Goal: Task Accomplishment & Management: Use online tool/utility

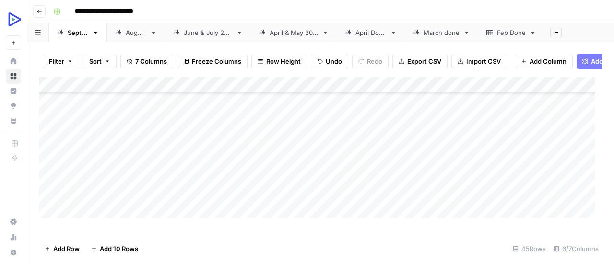
scroll to position [439, 0]
click at [177, 160] on div "Add Column" at bounding box center [321, 151] width 564 height 149
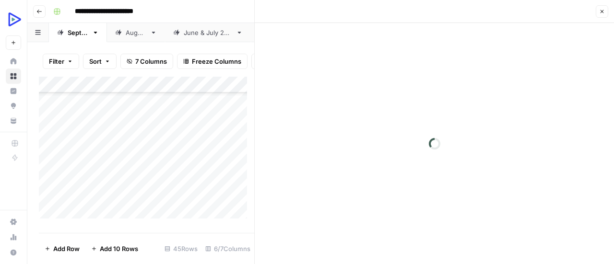
click at [347, 68] on div at bounding box center [434, 143] width 359 height 241
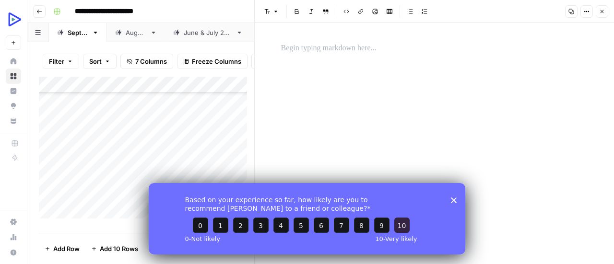
click at [402, 223] on button "10" at bounding box center [402, 224] width 15 height 15
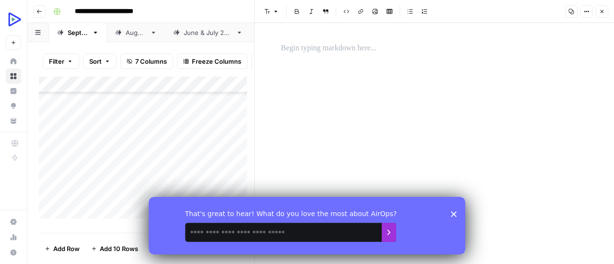
click at [391, 233] on icon "Submit your response" at bounding box center [389, 232] width 8 height 8
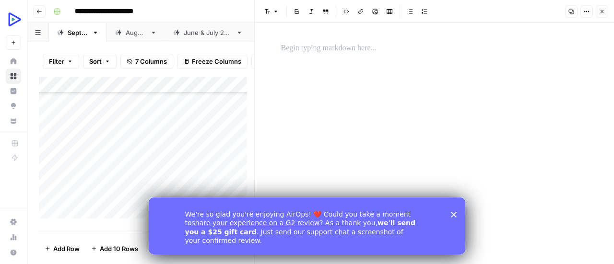
click at [391, 232] on div "We're so glad you're enjoying AirOps! ❤️ Could you take a moment to share your …" at bounding box center [301, 226] width 232 height 38
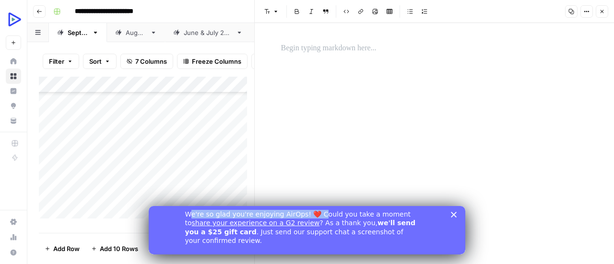
drag, startPoint x: 192, startPoint y: 225, endPoint x: 315, endPoint y: 225, distance: 122.9
click at [315, 225] on div "We're so glad you're enjoying AirOps! ❤️ Could you take a moment to share your …" at bounding box center [301, 227] width 232 height 35
click at [255, 227] on link "share your experience on a G2 review" at bounding box center [256, 223] width 128 height 8
click at [454, 218] on icon "Close survey" at bounding box center [454, 215] width 6 height 6
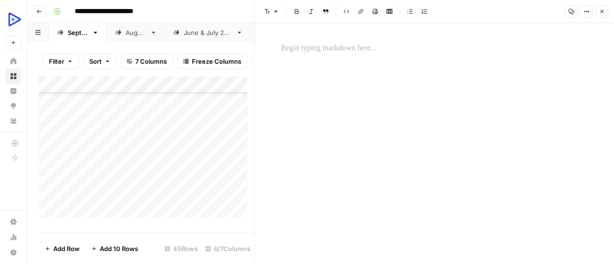
click at [316, 49] on p at bounding box center [434, 48] width 307 height 12
click at [373, 10] on icon "button" at bounding box center [375, 12] width 6 height 6
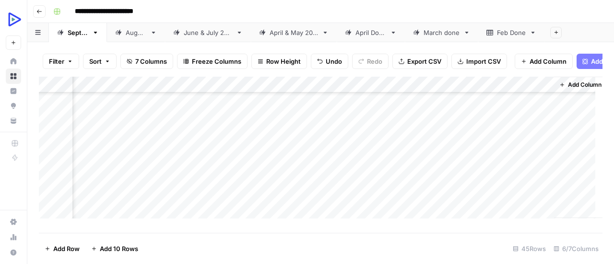
scroll to position [439, 0]
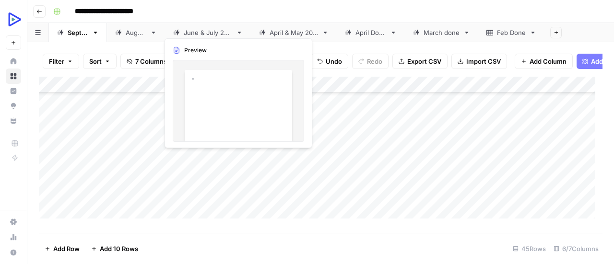
click at [179, 155] on div "Add Column" at bounding box center [321, 151] width 564 height 149
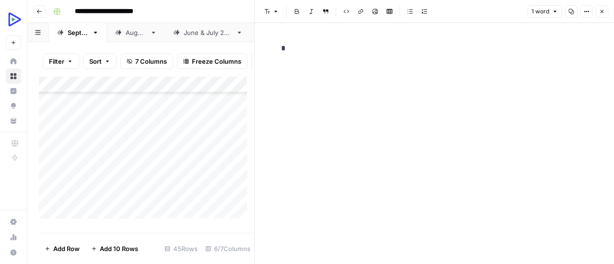
click at [364, 51] on p "*" at bounding box center [434, 48] width 307 height 12
click at [177, 175] on div "Add Column" at bounding box center [146, 151] width 215 height 149
drag, startPoint x: 369, startPoint y: 34, endPoint x: 361, endPoint y: 50, distance: 17.8
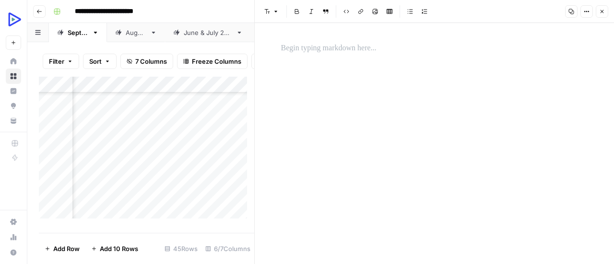
click at [361, 50] on div at bounding box center [434, 143] width 319 height 241
click at [361, 50] on p at bounding box center [434, 48] width 307 height 12
click at [378, 12] on button "Image" at bounding box center [375, 11] width 12 height 12
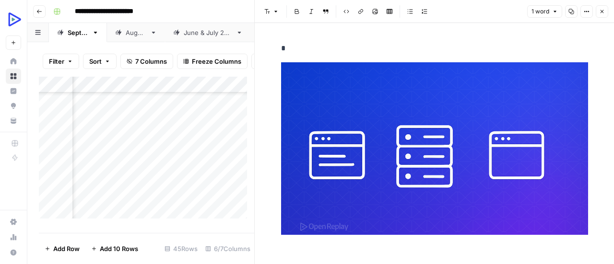
click at [90, 192] on div "Add Column" at bounding box center [146, 151] width 215 height 149
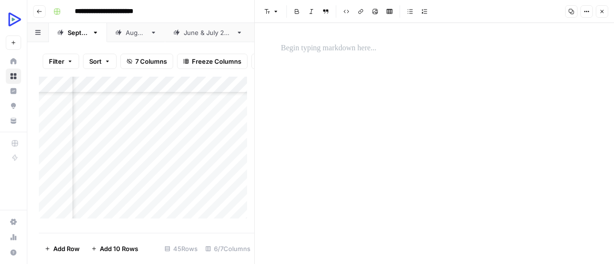
click at [305, 51] on p at bounding box center [434, 48] width 307 height 12
click at [373, 13] on icon "button" at bounding box center [375, 12] width 6 height 6
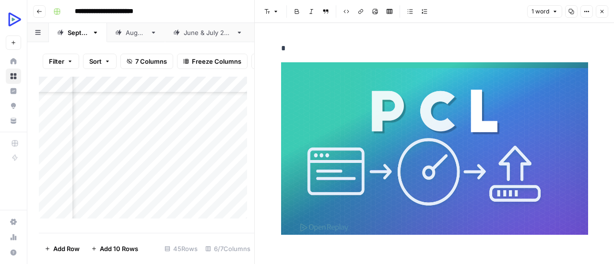
click at [392, 144] on img at bounding box center [434, 148] width 307 height 173
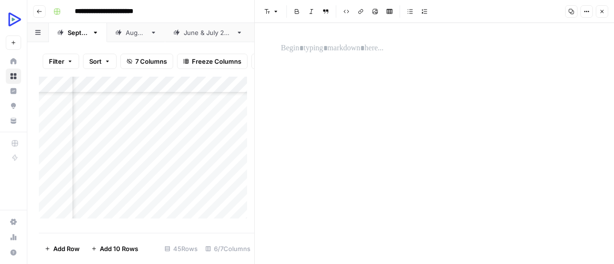
scroll to position [439, 51]
click at [129, 206] on div "Add Column" at bounding box center [146, 151] width 215 height 149
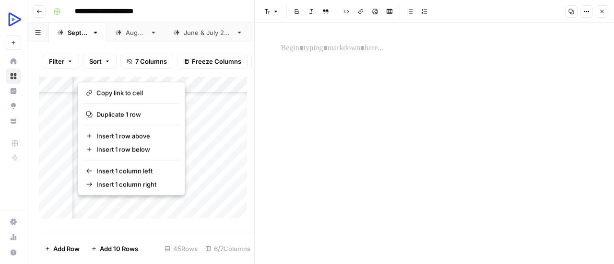
scroll to position [439, 81]
click at [102, 206] on button "button" at bounding box center [102, 207] width 48 height 17
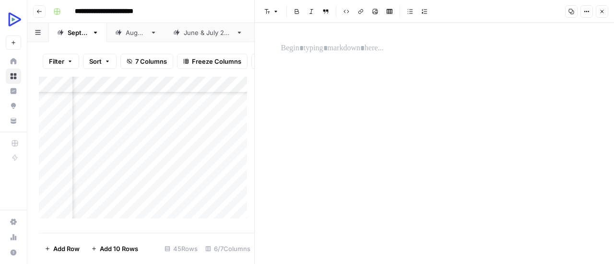
click at [307, 45] on p at bounding box center [434, 48] width 307 height 12
click at [374, 12] on icon "button" at bounding box center [375, 11] width 5 height 5
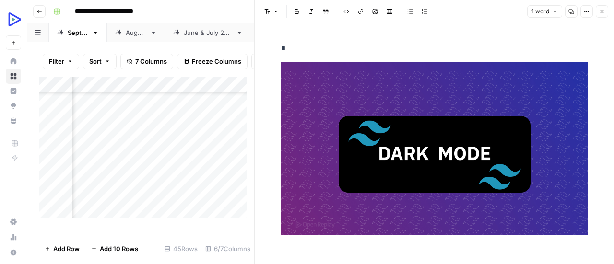
click at [348, 135] on img at bounding box center [434, 148] width 307 height 173
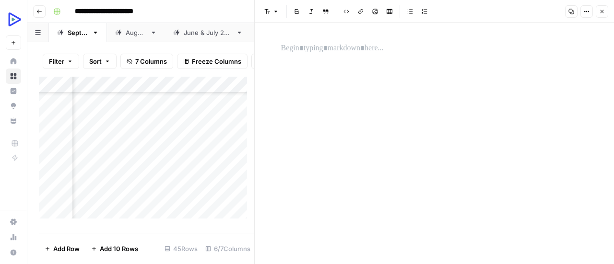
click at [93, 156] on div "Add Column" at bounding box center [146, 151] width 215 height 149
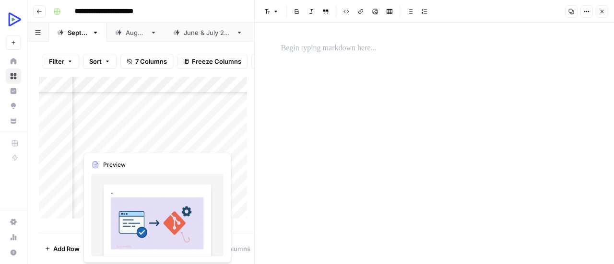
click at [94, 138] on div "Add Column" at bounding box center [146, 151] width 215 height 149
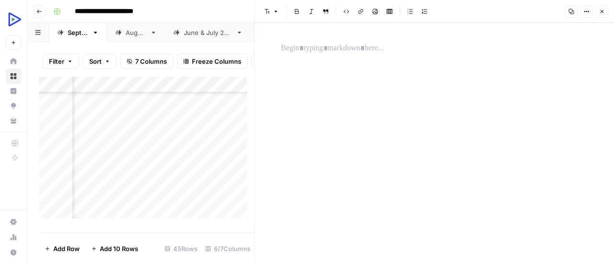
click at [156, 136] on div "Add Column" at bounding box center [146, 151] width 215 height 149
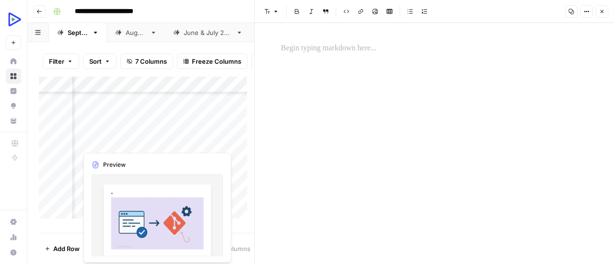
click at [102, 145] on div "Add Column" at bounding box center [146, 151] width 215 height 149
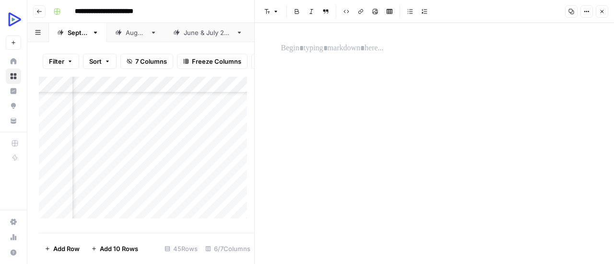
scroll to position [456, 81]
click at [102, 155] on div "Add Column" at bounding box center [146, 151] width 215 height 149
click at [605, 12] on span "Close" at bounding box center [605, 12] width 0 height 0
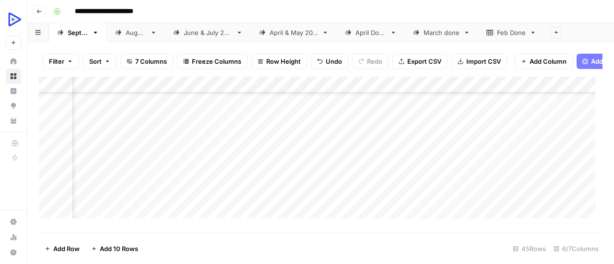
scroll to position [456, 11]
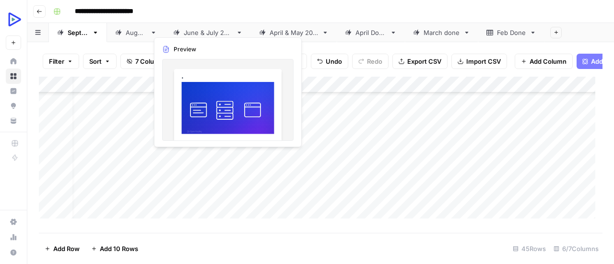
click at [162, 160] on div "Add Column" at bounding box center [321, 151] width 564 height 149
click at [179, 155] on div "Add Column" at bounding box center [321, 151] width 564 height 149
click at [179, 155] on div at bounding box center [172, 157] width 49 height 18
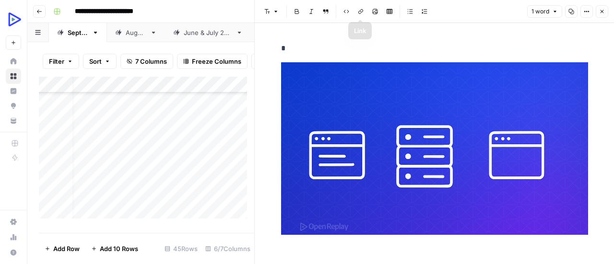
click at [329, 93] on img at bounding box center [434, 148] width 307 height 173
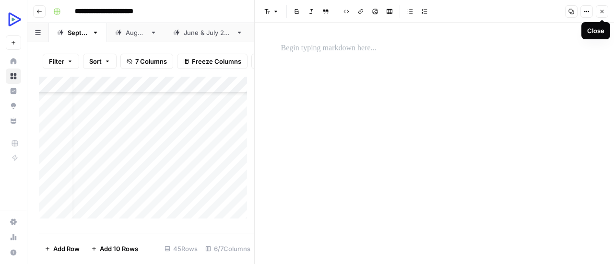
click at [601, 12] on icon "button" at bounding box center [602, 11] width 3 height 3
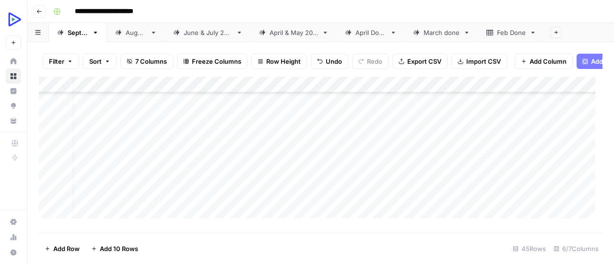
click at [166, 138] on div "Add Column" at bounding box center [321, 151] width 564 height 149
